Goal: Information Seeking & Learning: Learn about a topic

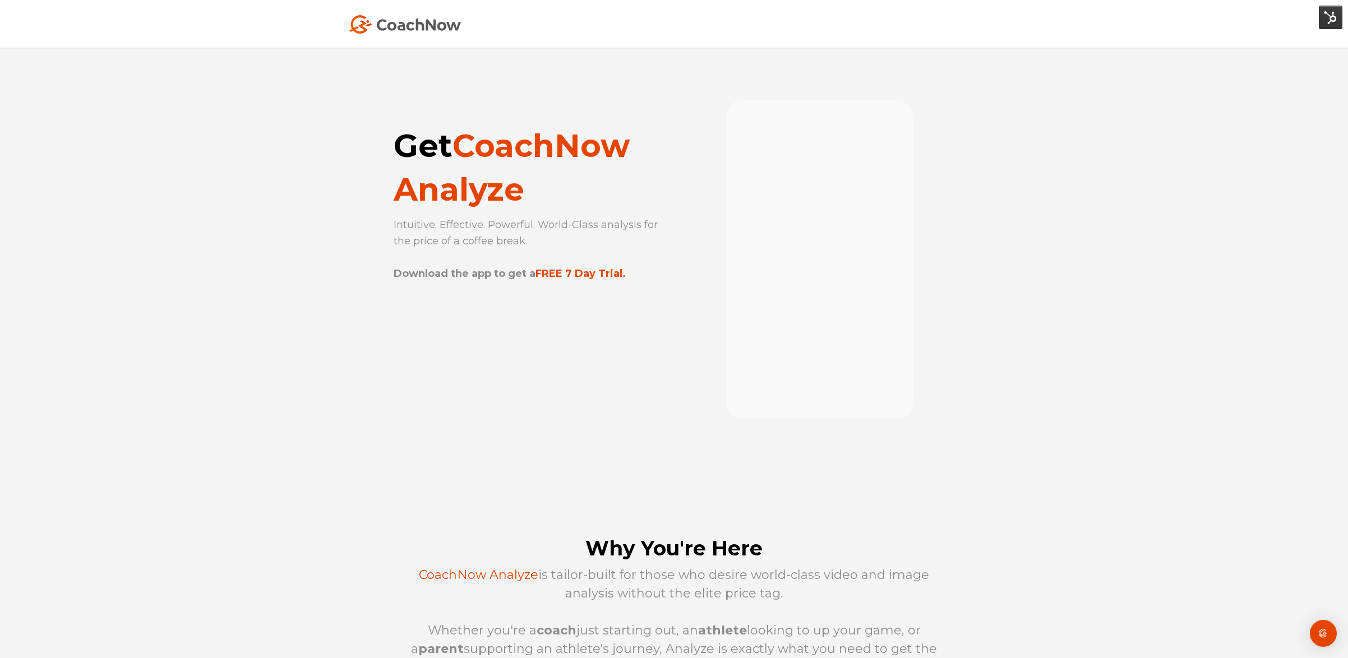
click at [413, 24] on img at bounding box center [405, 24] width 112 height 19
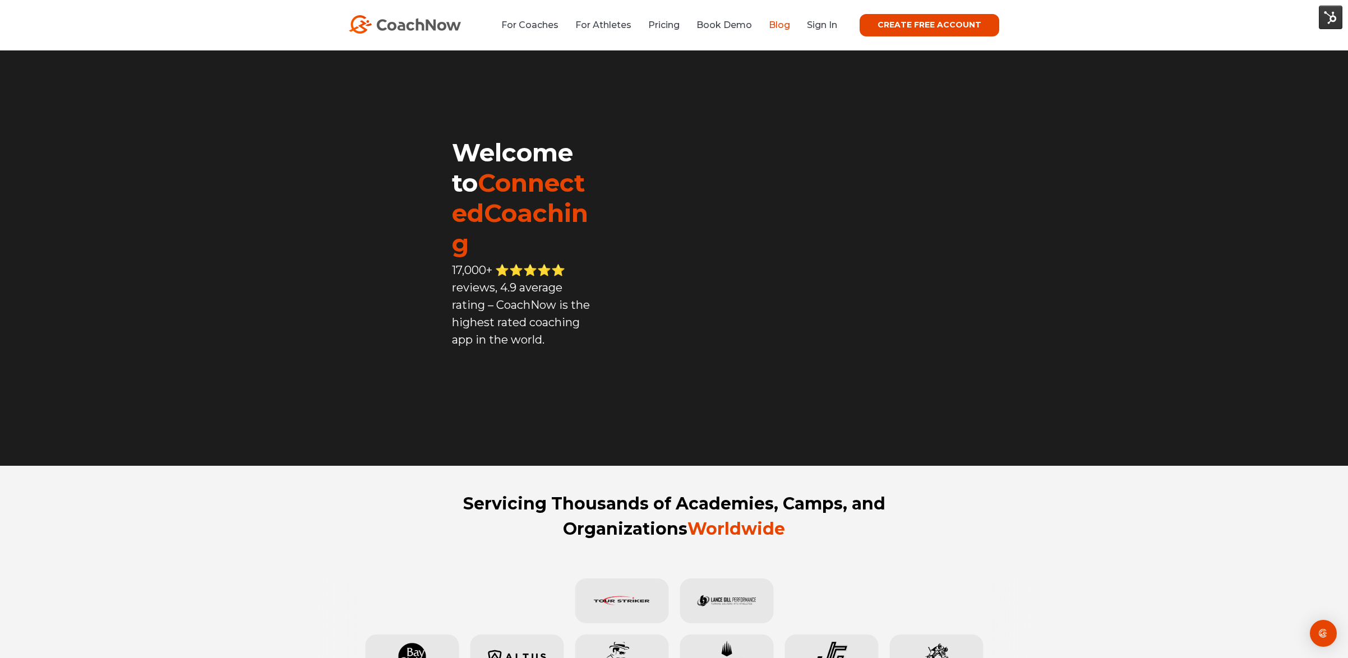
click at [790, 26] on link "Blog" at bounding box center [779, 25] width 21 height 11
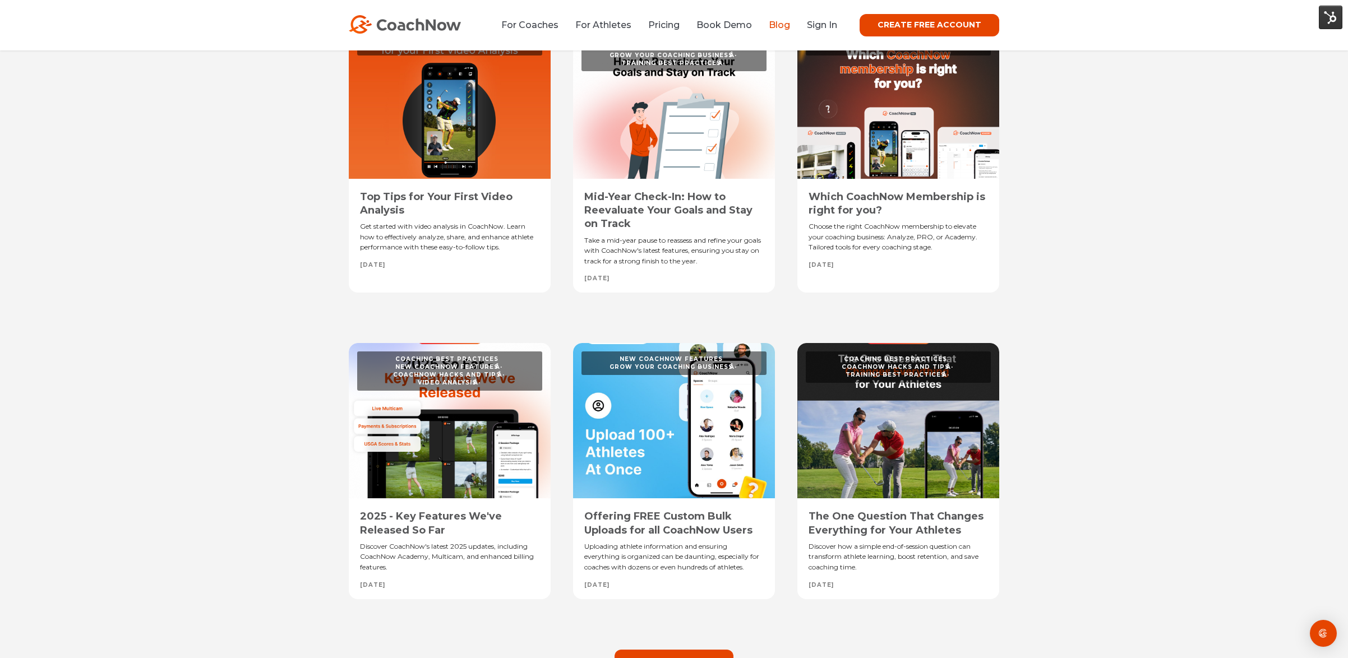
scroll to position [426, 0]
